Goal: Navigation & Orientation: Find specific page/section

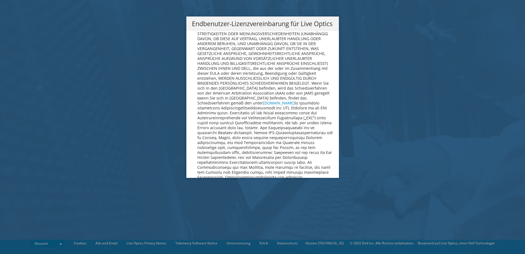
scroll to position [2702, 0]
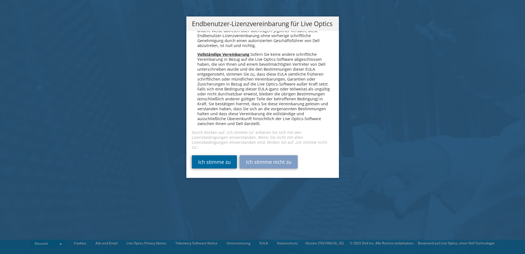
click at [219, 158] on link "Ich stimme zu" at bounding box center [214, 161] width 45 height 13
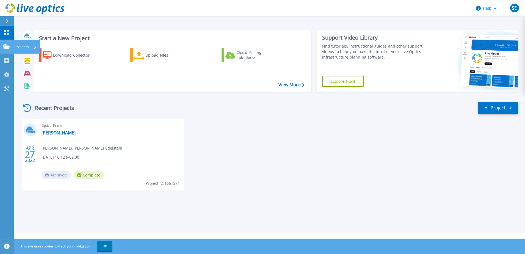
click at [10, 45] on icon at bounding box center [6, 46] width 7 height 5
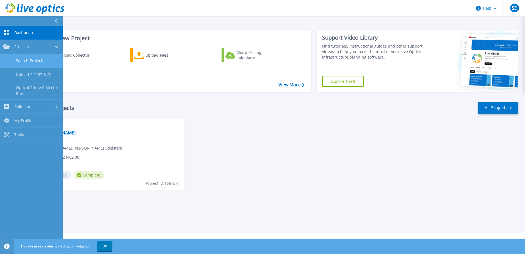
click at [29, 62] on link "Search Projects" at bounding box center [31, 61] width 63 height 14
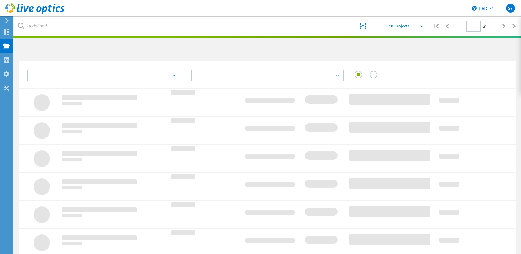
type input "1"
